Goal: Information Seeking & Learning: Learn about a topic

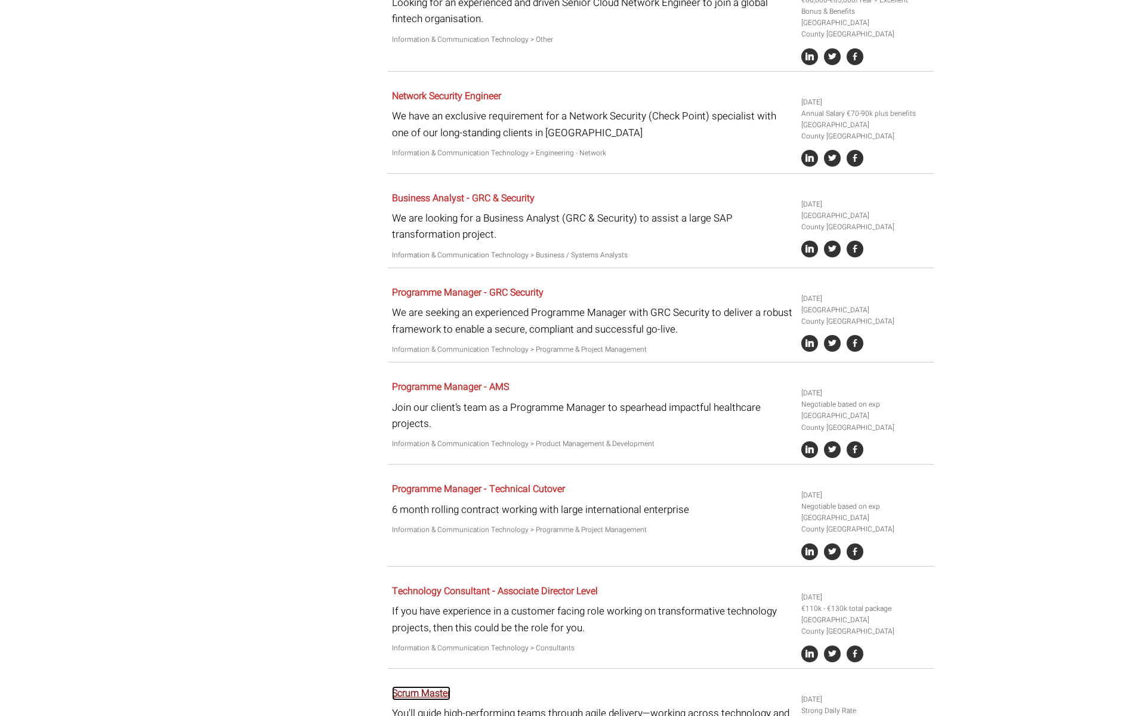
scroll to position [2117, 0]
